Goal: Information Seeking & Learning: Learn about a topic

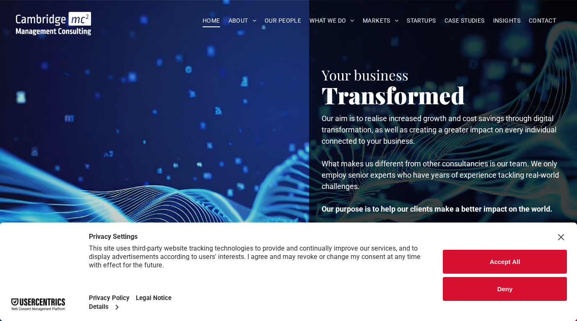
click at [481, 266] on button "Accept All" at bounding box center [504, 262] width 124 height 24
